Goal: Transaction & Acquisition: Purchase product/service

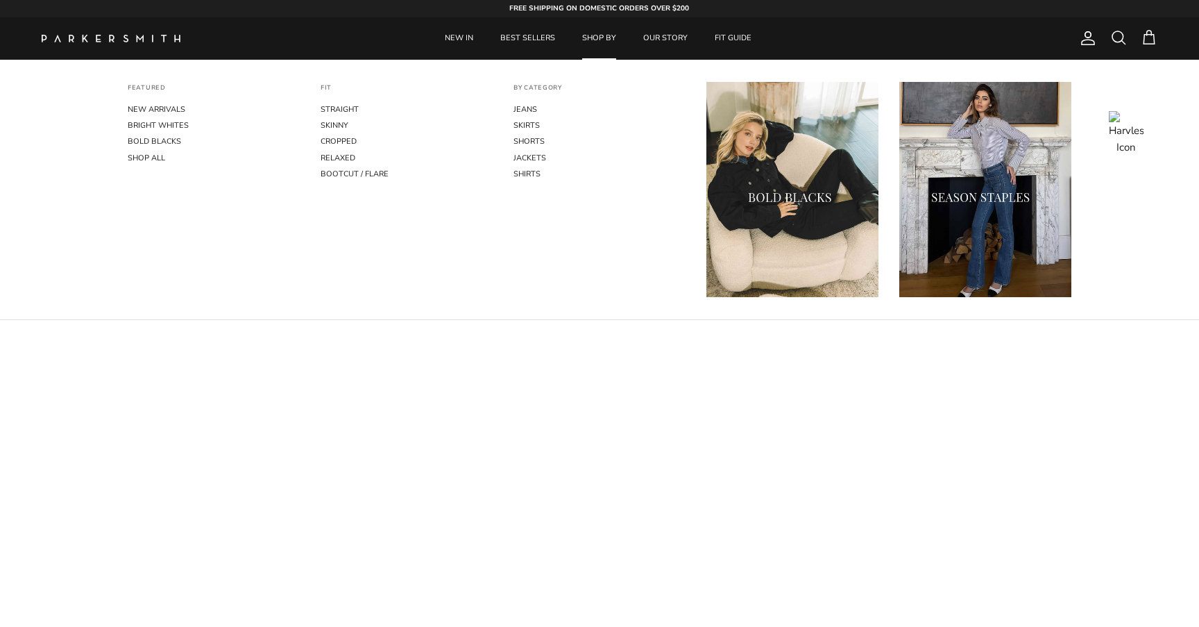
click at [592, 34] on link "SHOP BY" at bounding box center [599, 38] width 59 height 42
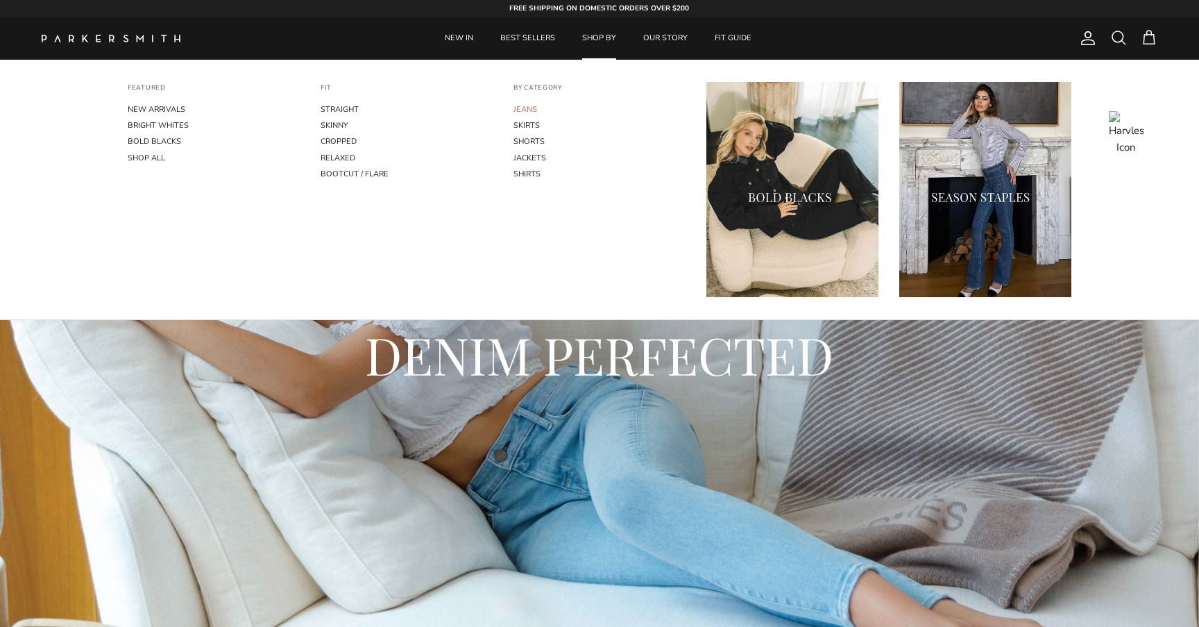
click at [525, 108] on link "JEANS" at bounding box center [600, 109] width 172 height 16
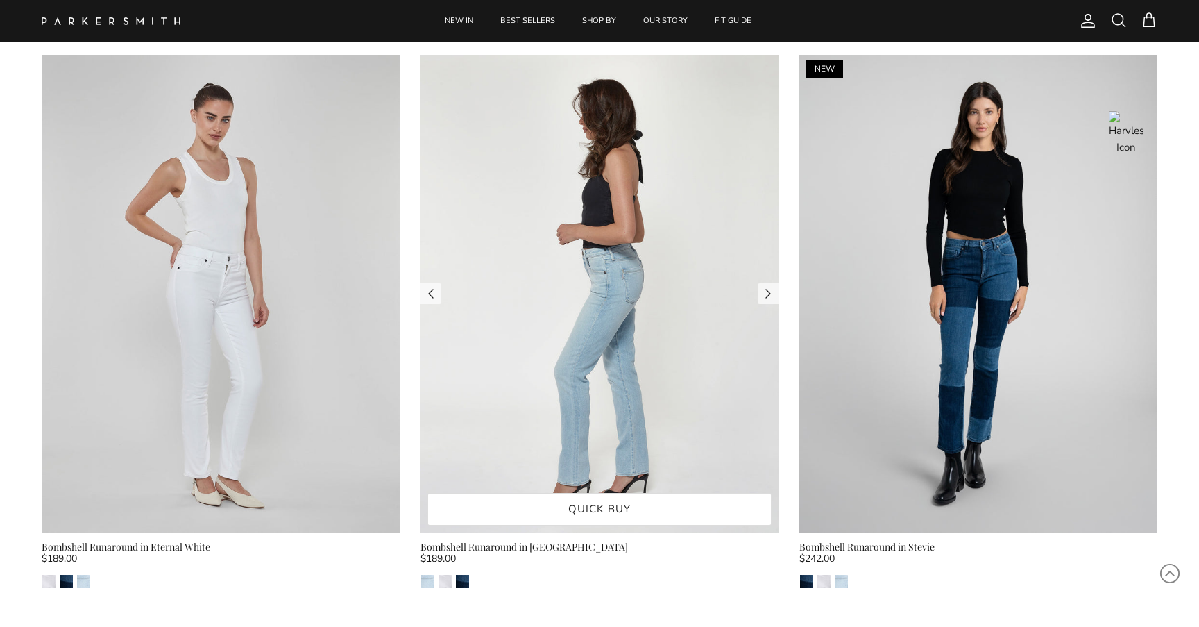
scroll to position [2966, 0]
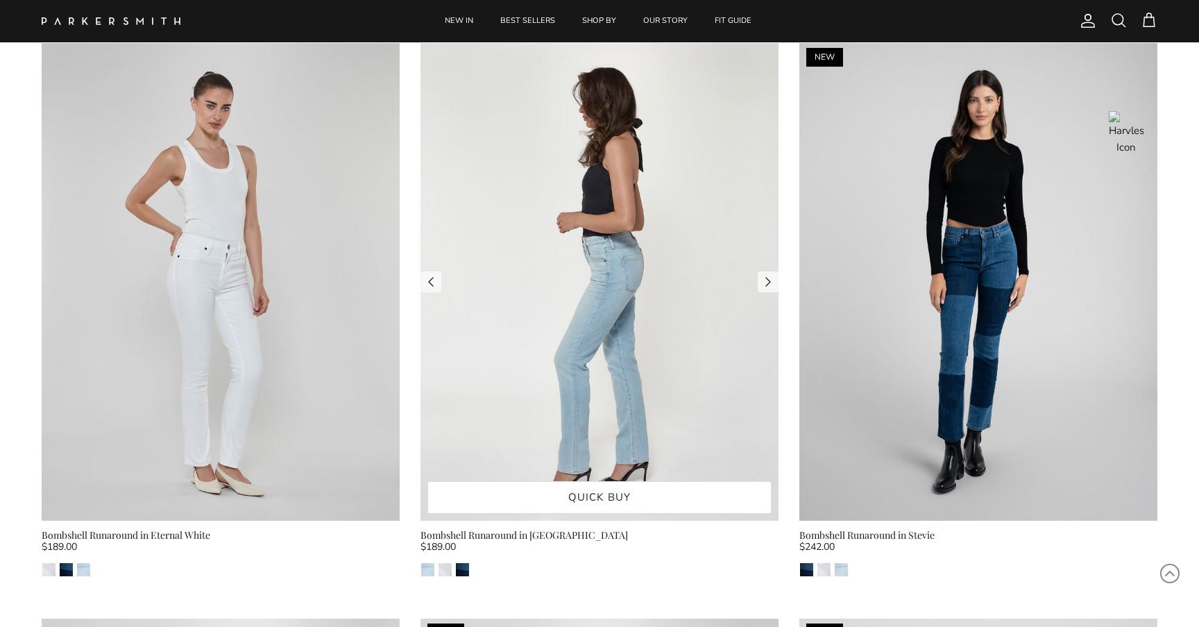
click at [536, 309] on img at bounding box center [600, 281] width 358 height 477
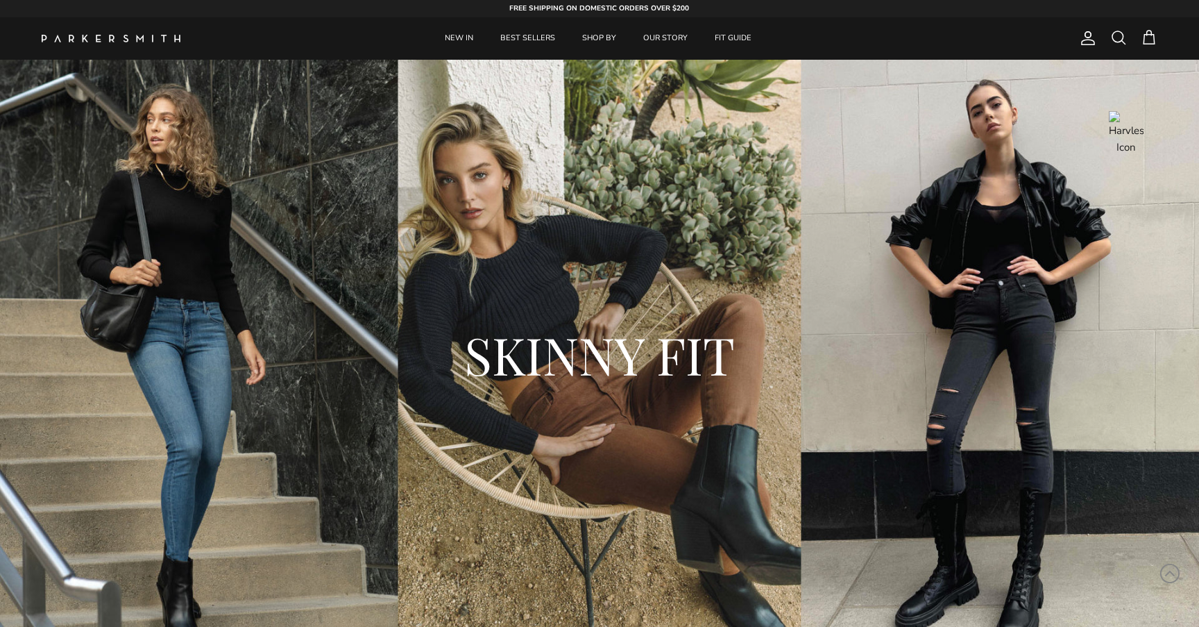
scroll to position [933, 0]
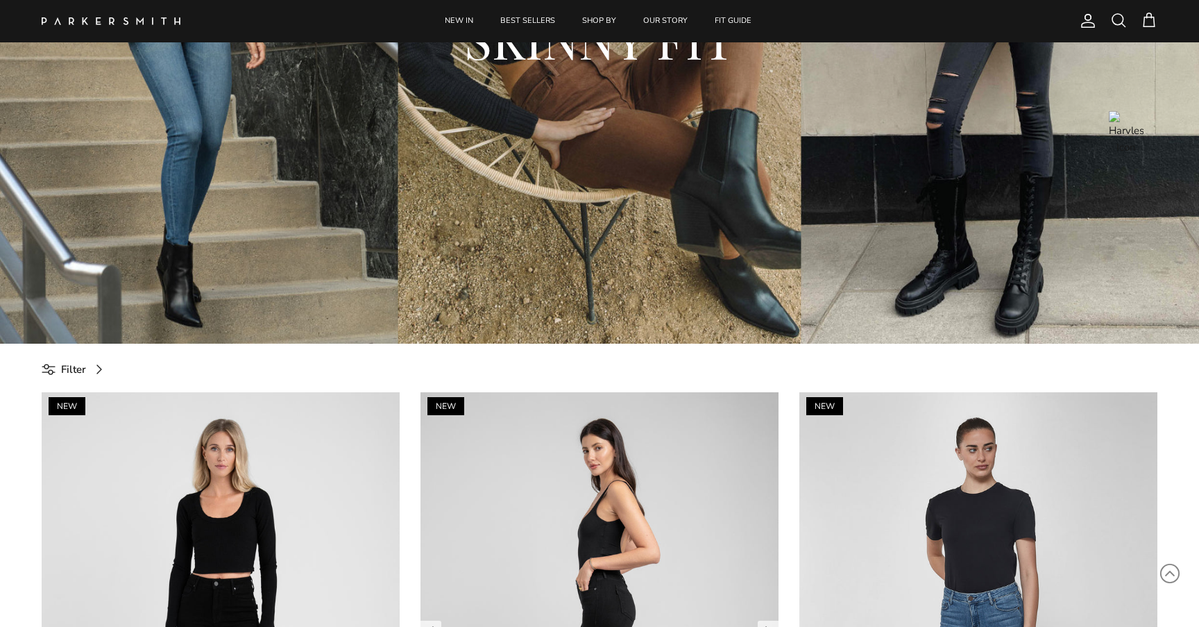
scroll to position [251, 0]
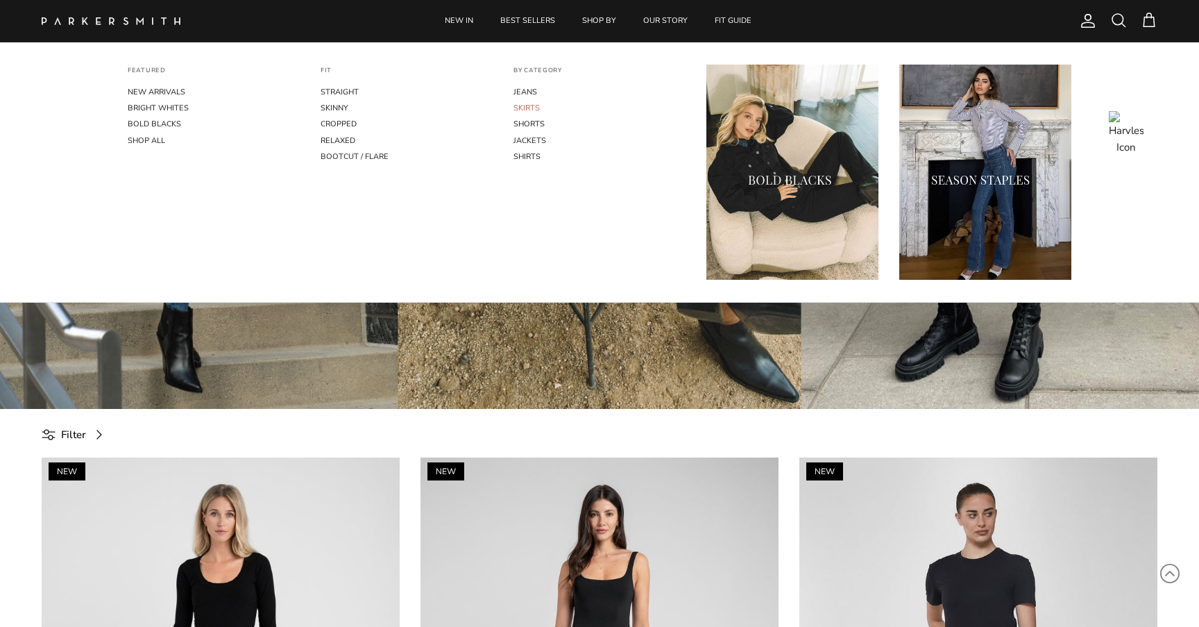
click at [532, 108] on link "SKIRTS" at bounding box center [600, 108] width 172 height 16
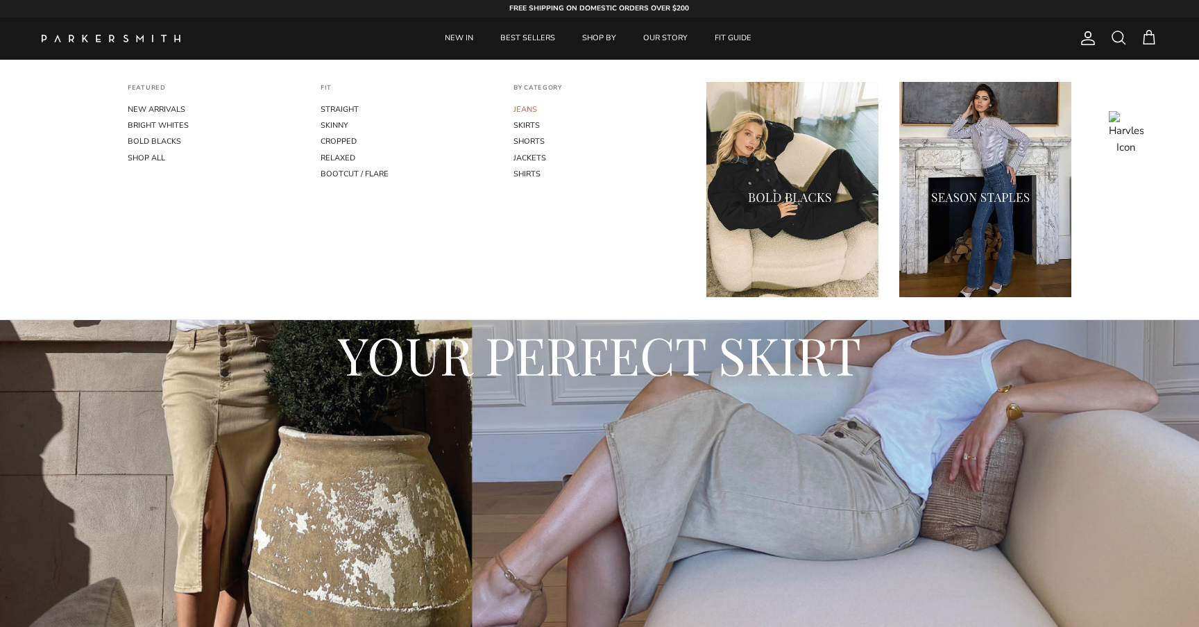
click at [523, 109] on link "JEANS" at bounding box center [600, 109] width 172 height 16
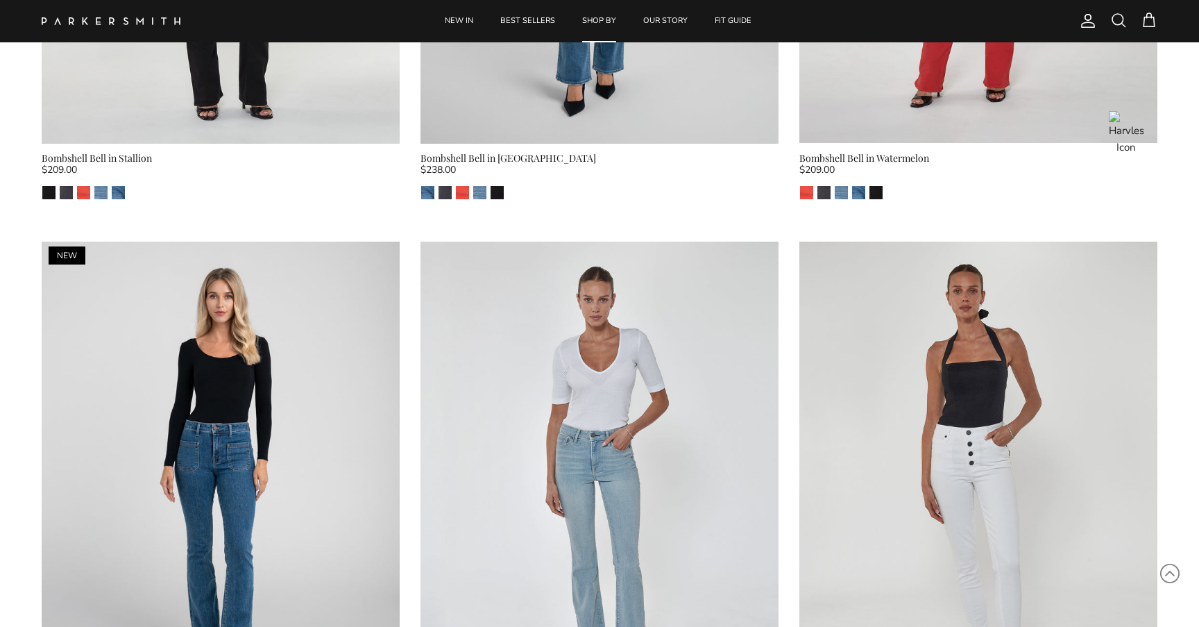
scroll to position [1649, 0]
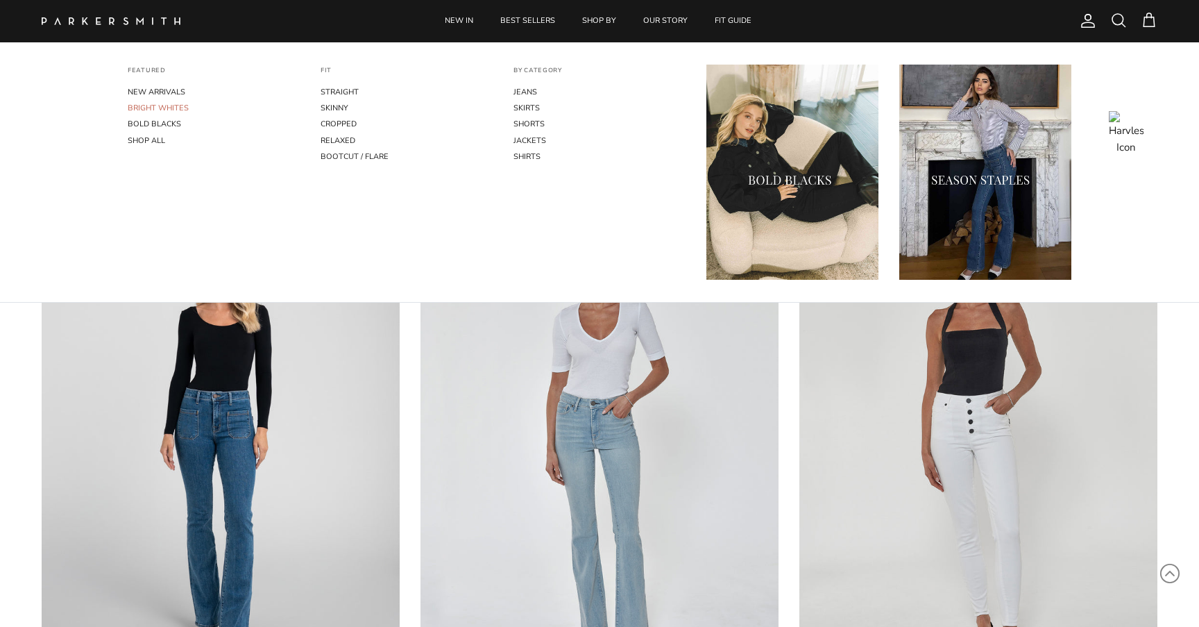
click at [157, 106] on link "BRIGHT WHITES" at bounding box center [214, 108] width 172 height 16
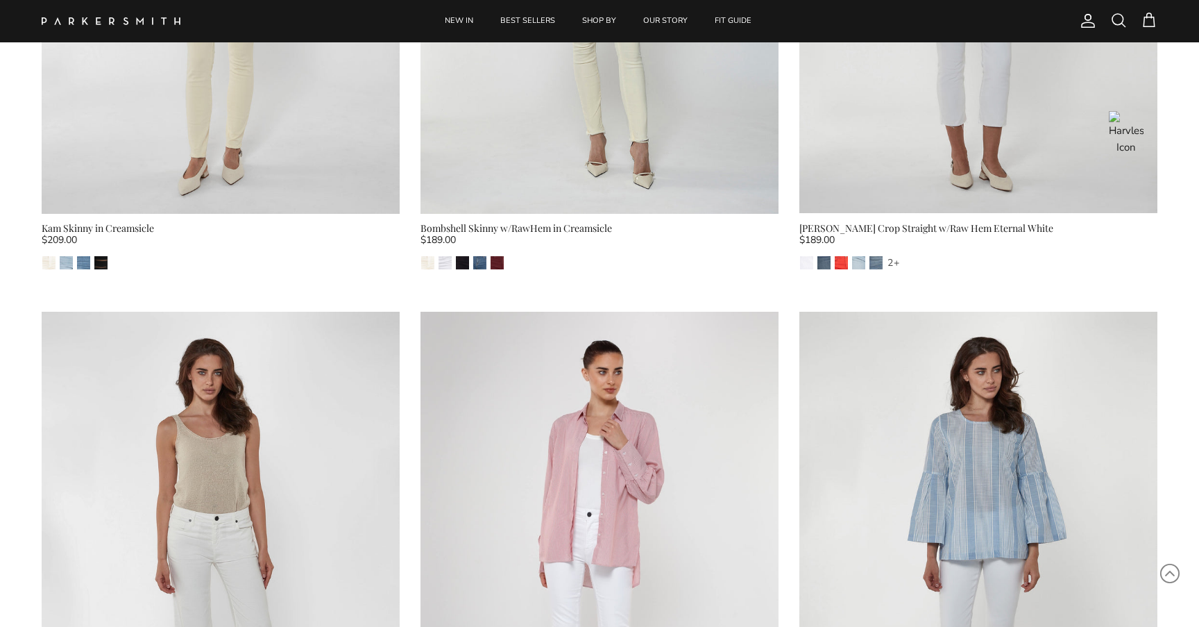
scroll to position [2687, 0]
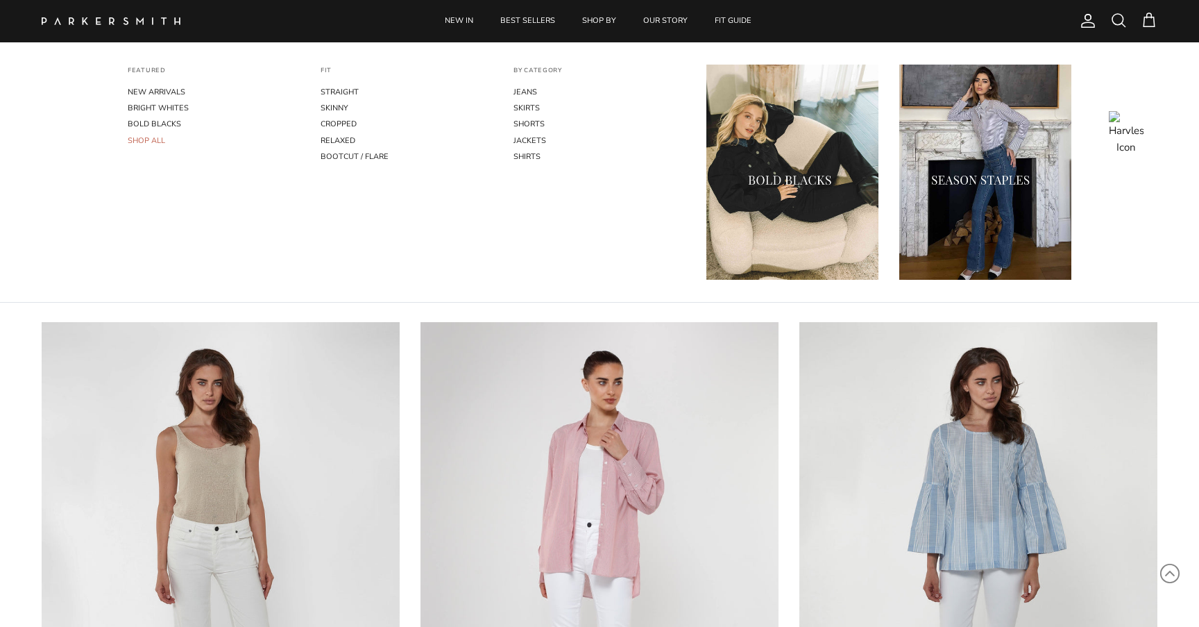
click at [155, 140] on link "SHOP ALL" at bounding box center [214, 141] width 172 height 16
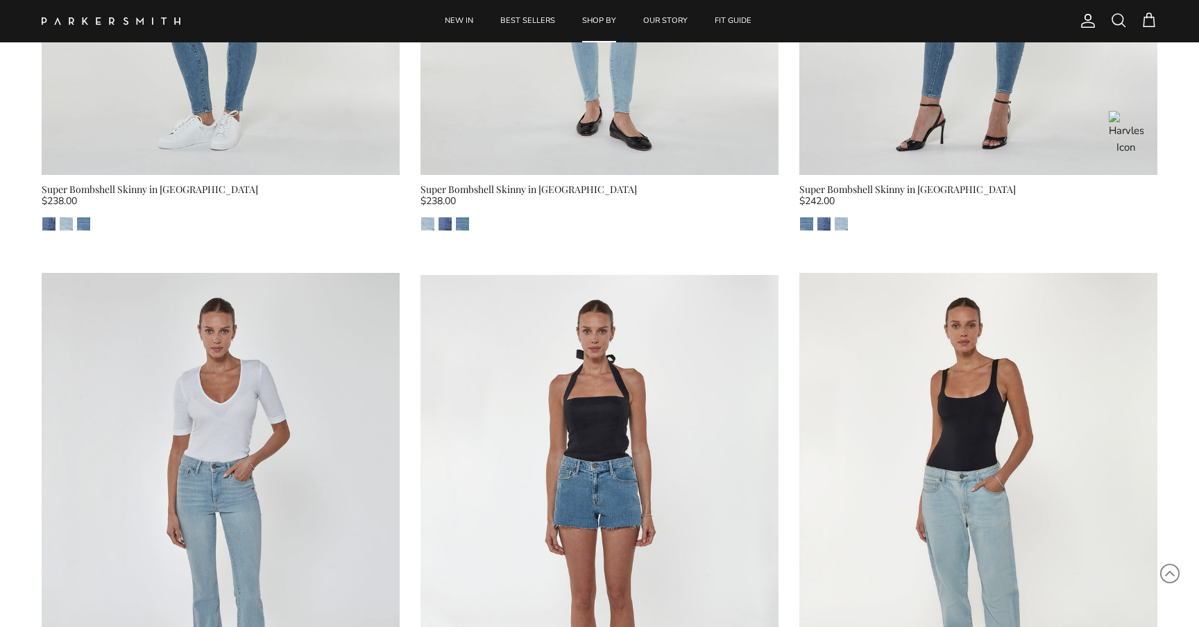
scroll to position [6819, 0]
